Goal: Book appointment/travel/reservation

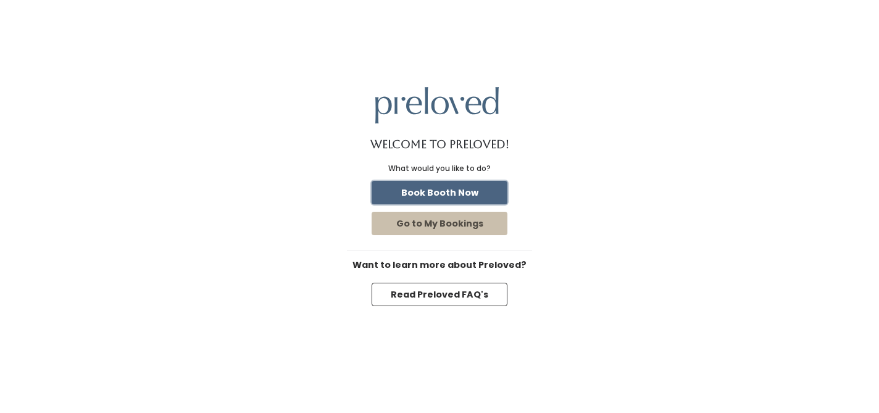
click at [462, 194] on button "Book Booth Now" at bounding box center [440, 192] width 136 height 23
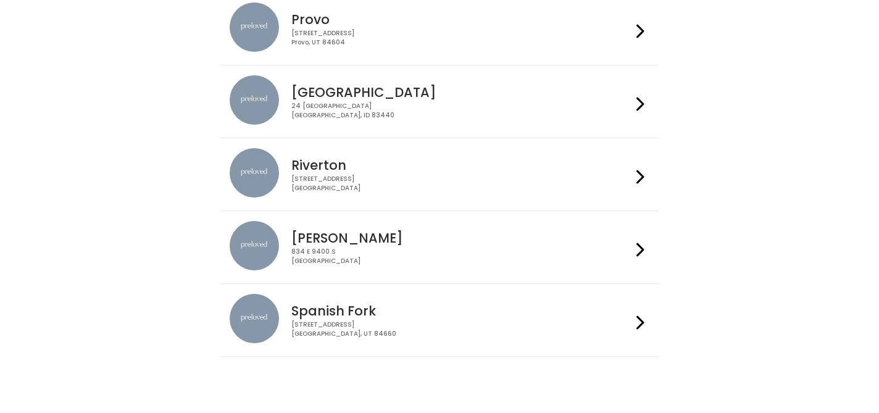
scroll to position [425, 0]
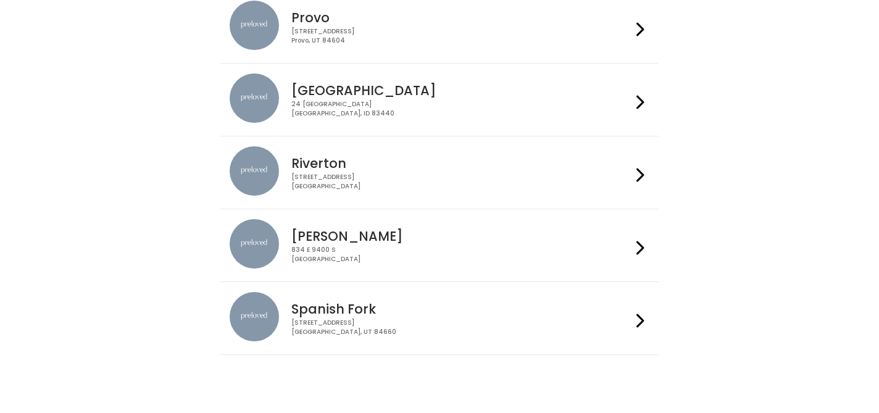
click at [367, 241] on h4 "[PERSON_NAME]" at bounding box center [460, 236] width 339 height 14
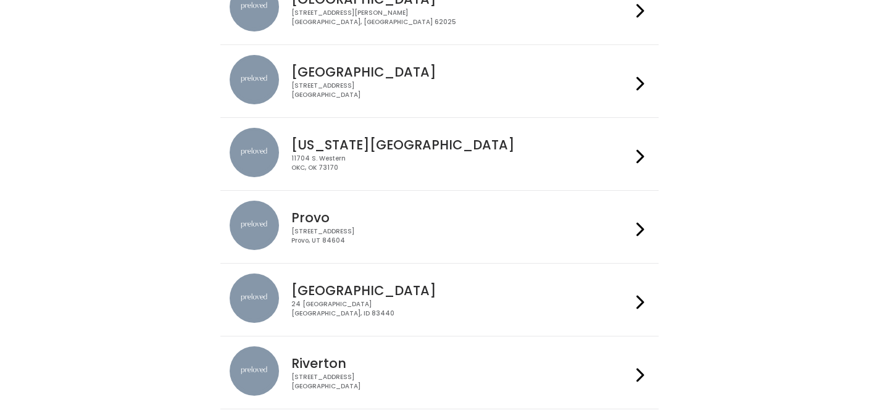
scroll to position [449, 0]
